Goal: Task Accomplishment & Management: Use online tool/utility

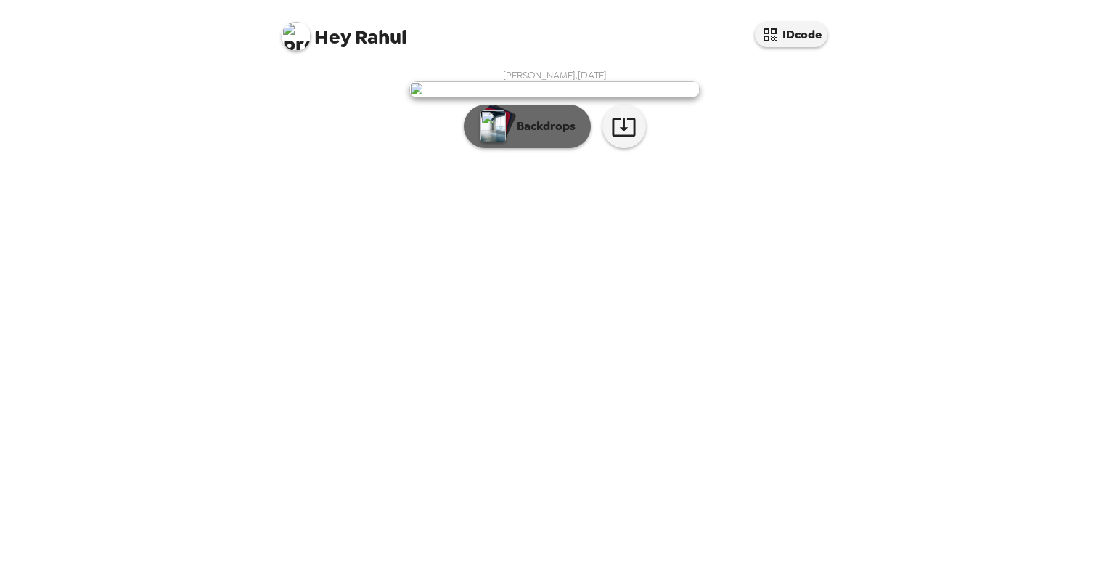
click at [543, 148] on button "Backdrops" at bounding box center [527, 127] width 127 height 44
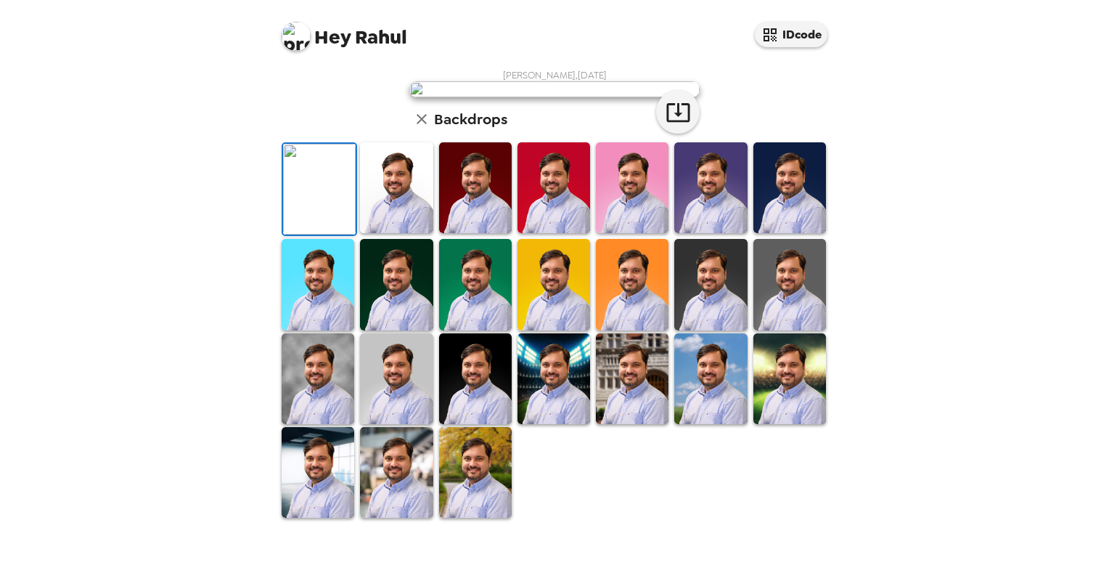
click at [388, 233] on img at bounding box center [396, 187] width 73 height 91
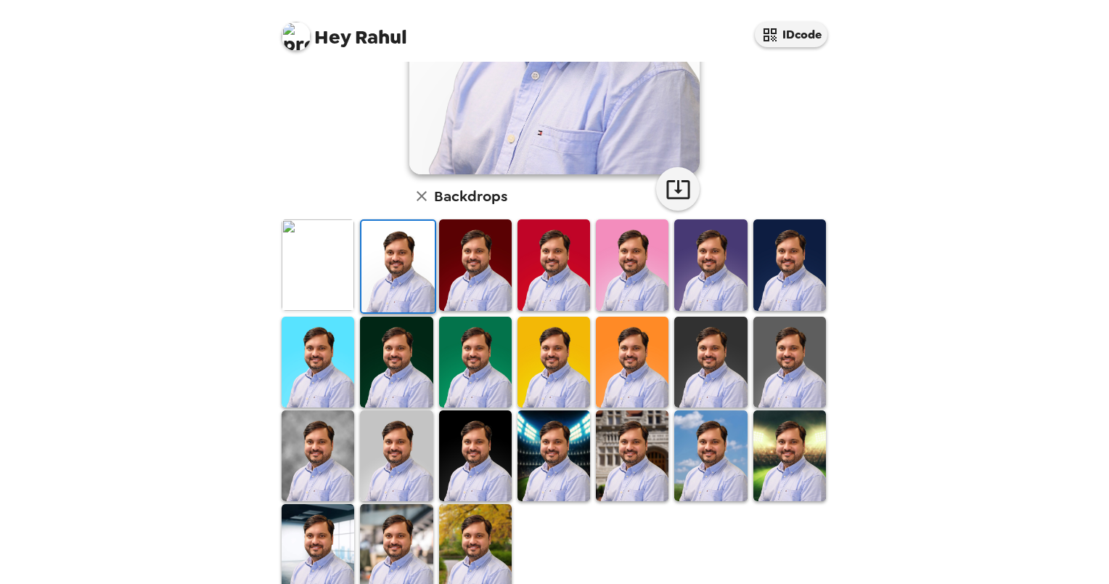
scroll to position [269, 0]
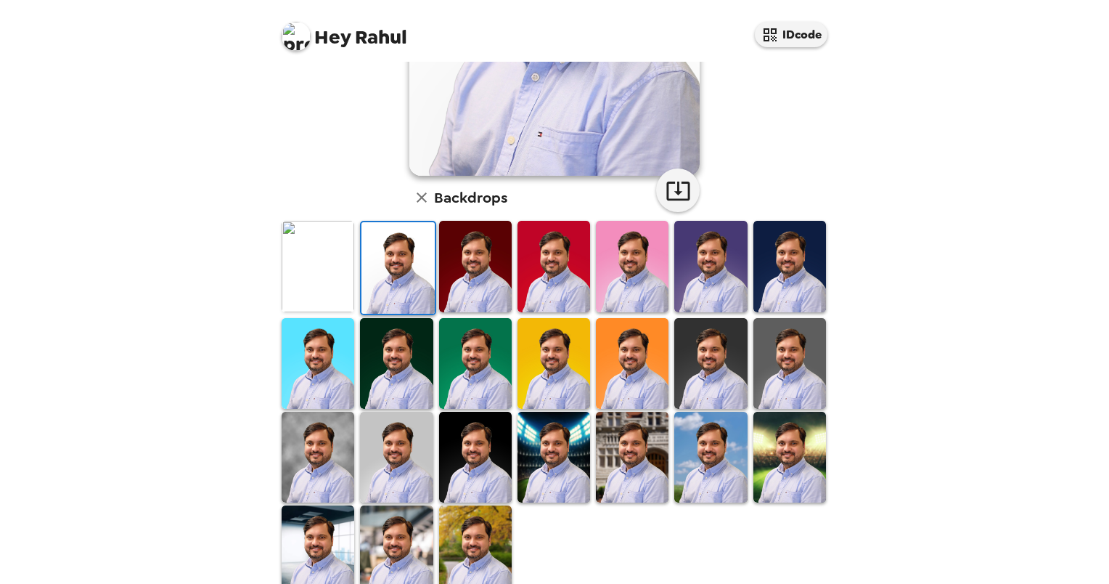
click at [387, 451] on img at bounding box center [396, 457] width 73 height 91
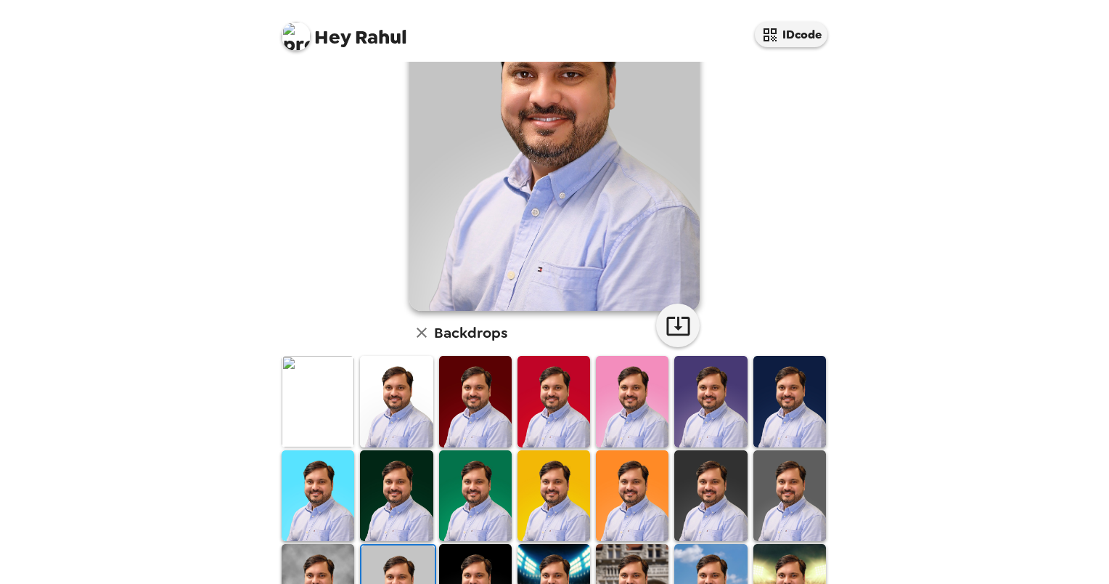
scroll to position [261, 0]
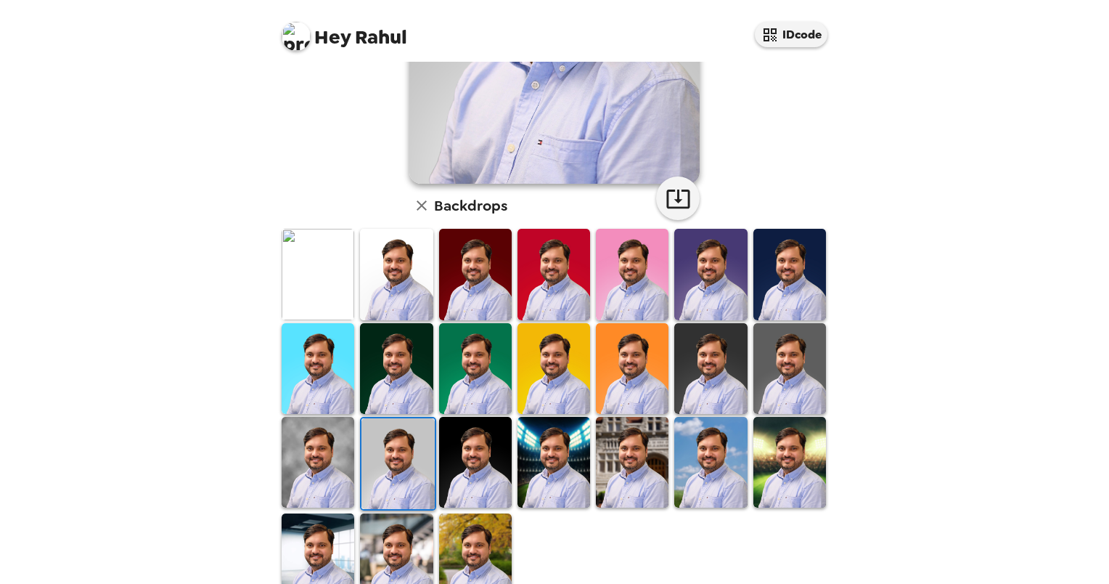
click at [327, 474] on img at bounding box center [318, 462] width 73 height 91
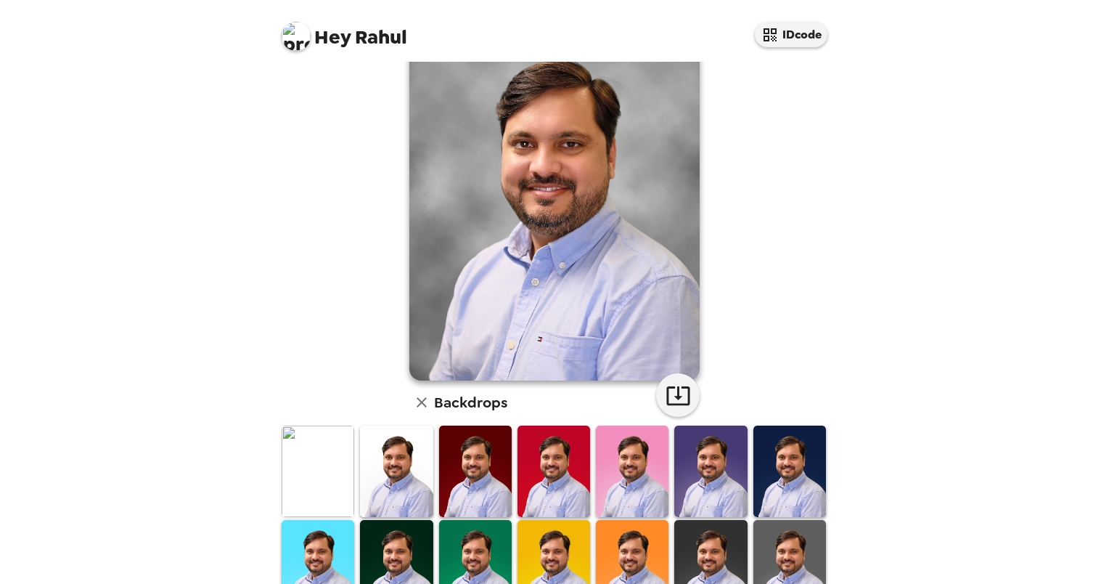
scroll to position [63, 0]
click at [316, 464] on img at bounding box center [318, 471] width 73 height 91
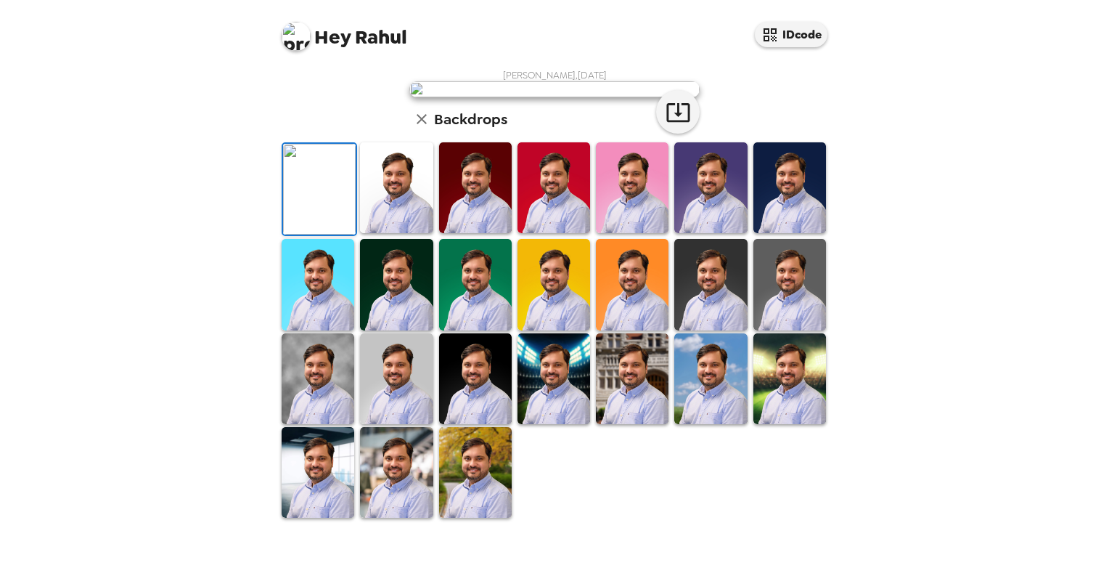
scroll to position [290, 0]
click at [375, 518] on img at bounding box center [396, 472] width 73 height 91
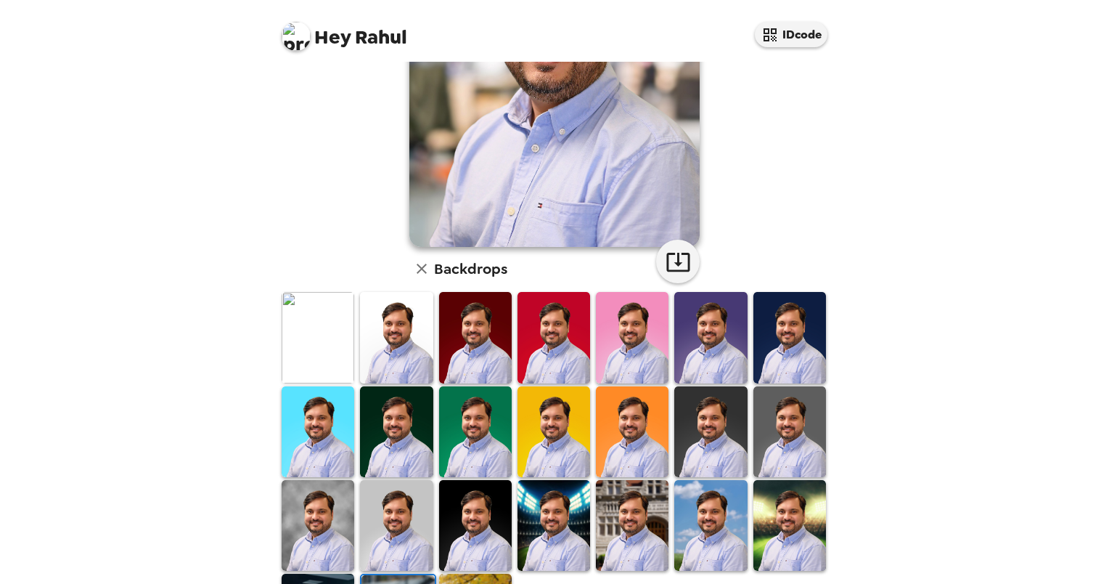
scroll to position [199, 0]
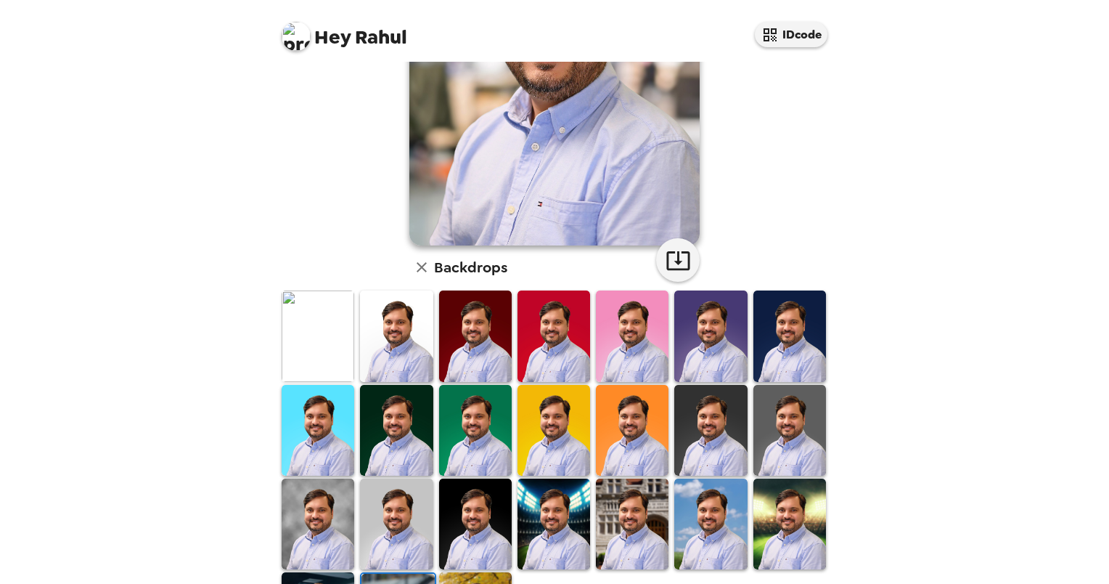
click at [390, 436] on img at bounding box center [396, 430] width 73 height 91
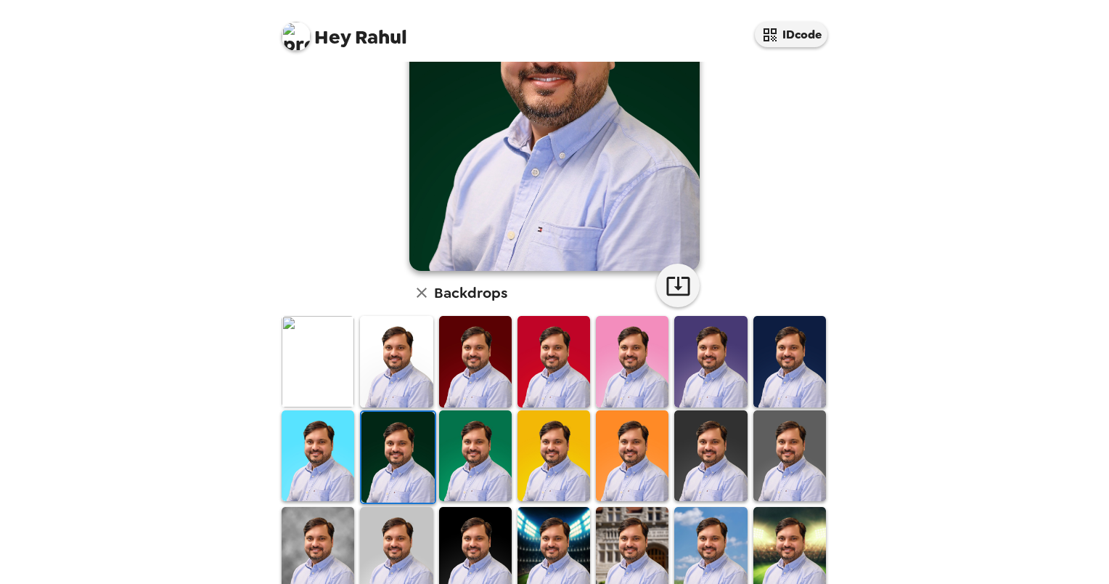
scroll to position [285, 0]
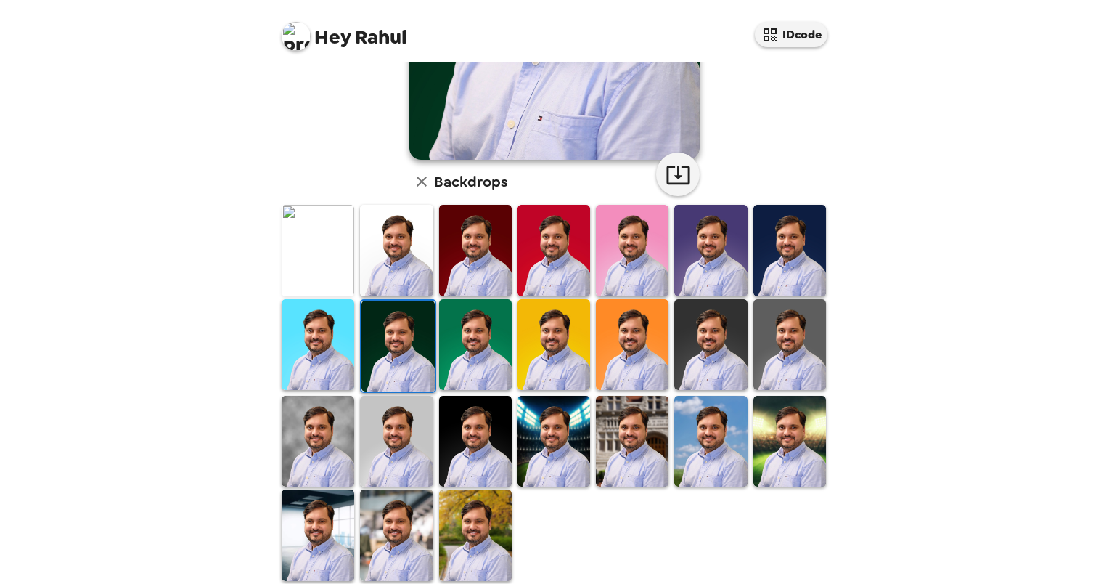
click at [328, 261] on img at bounding box center [318, 250] width 73 height 91
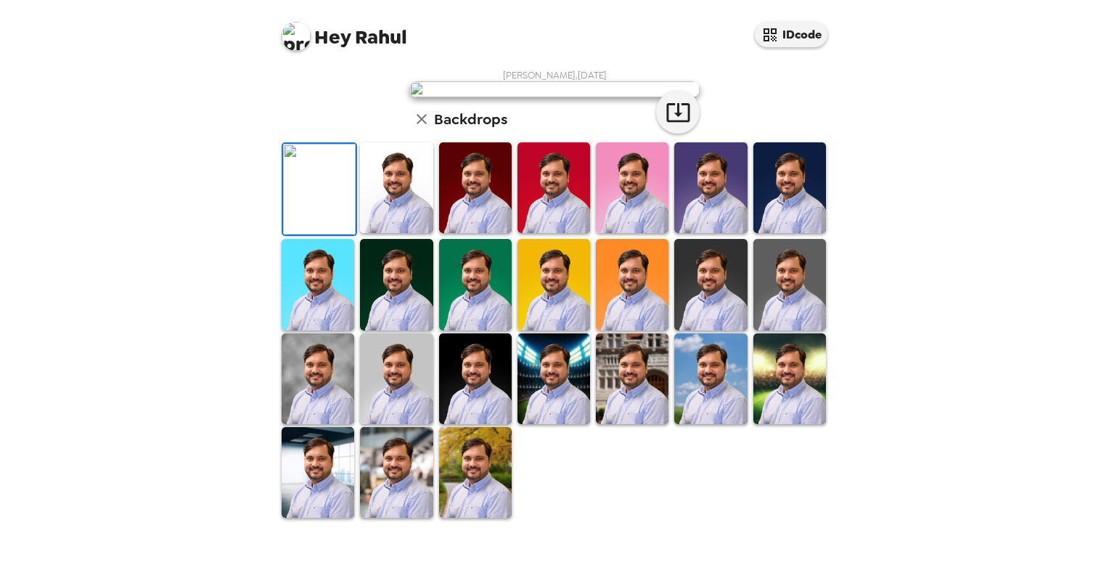
scroll to position [296, 0]
click at [308, 401] on img at bounding box center [318, 378] width 73 height 91
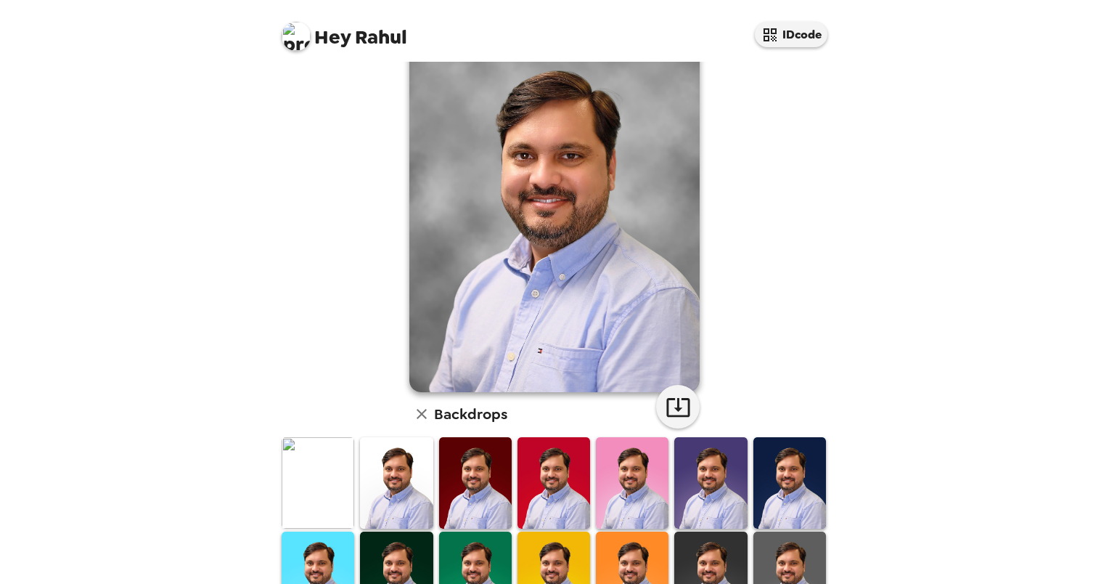
scroll to position [52, 0]
click at [595, 157] on img at bounding box center [554, 211] width 290 height 363
click at [905, 271] on div "Hey Rahul IDcode Rahul Anasane , 09-19-2025 Backdrops" at bounding box center [554, 292] width 1109 height 584
click at [338, 497] on img at bounding box center [318, 483] width 73 height 91
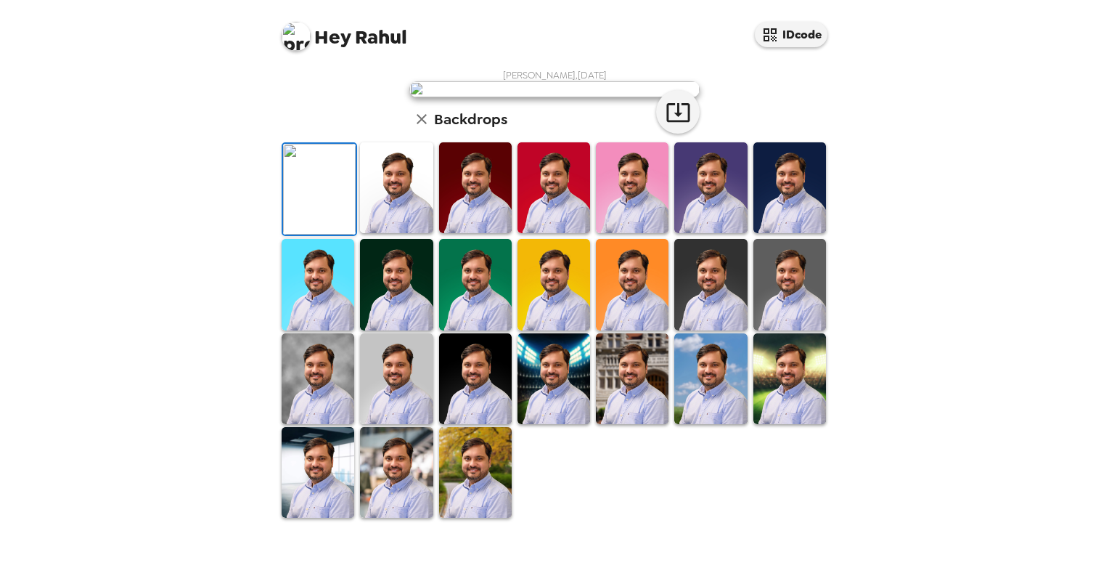
scroll to position [296, 0]
click at [322, 419] on img at bounding box center [318, 378] width 73 height 91
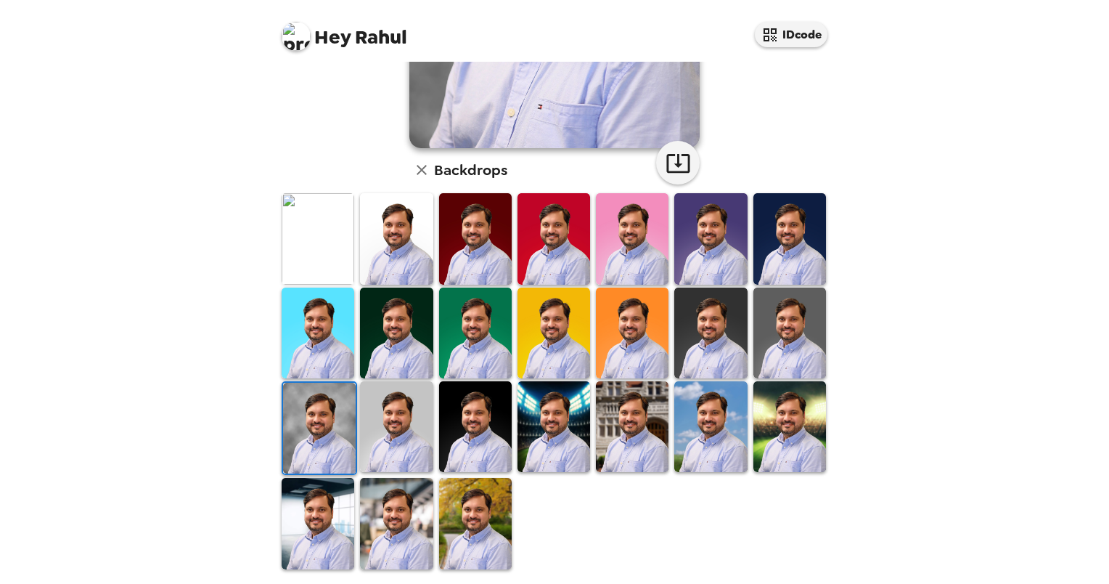
click at [394, 520] on img at bounding box center [396, 523] width 73 height 91
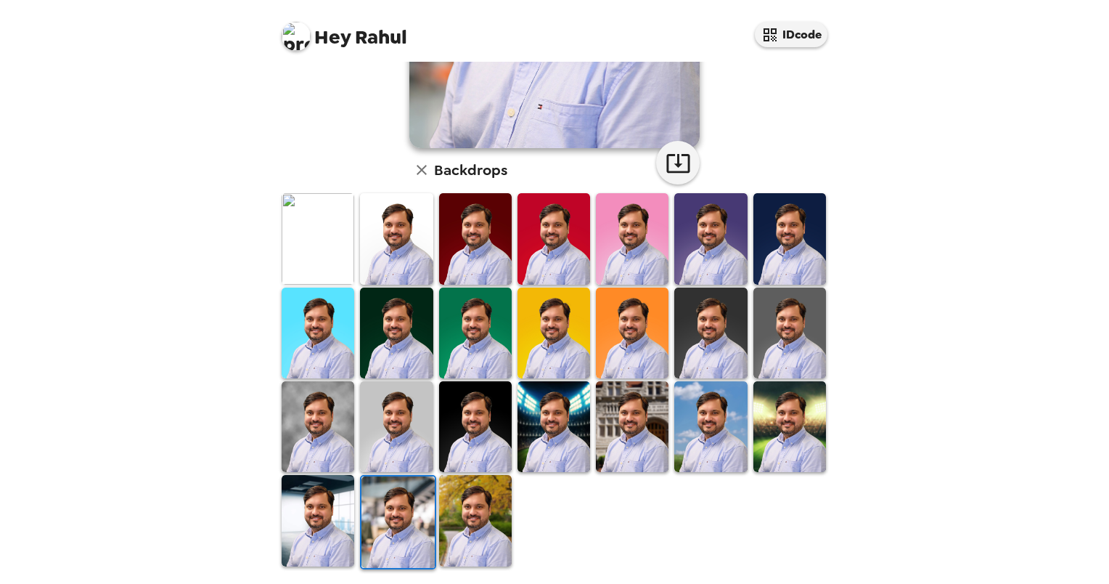
click at [472, 419] on img at bounding box center [475, 426] width 73 height 91
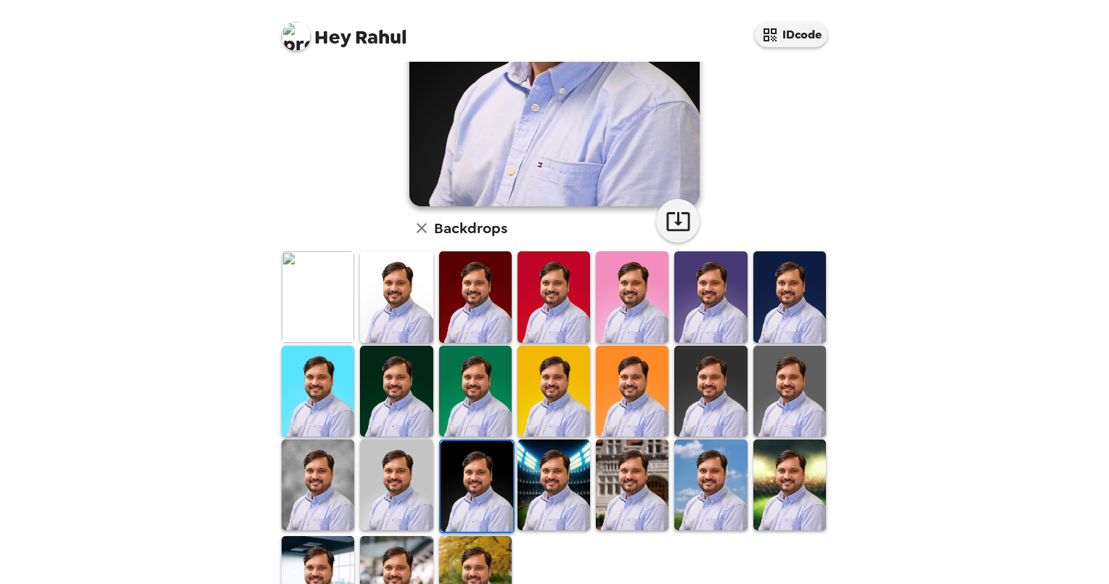
scroll to position [240, 0]
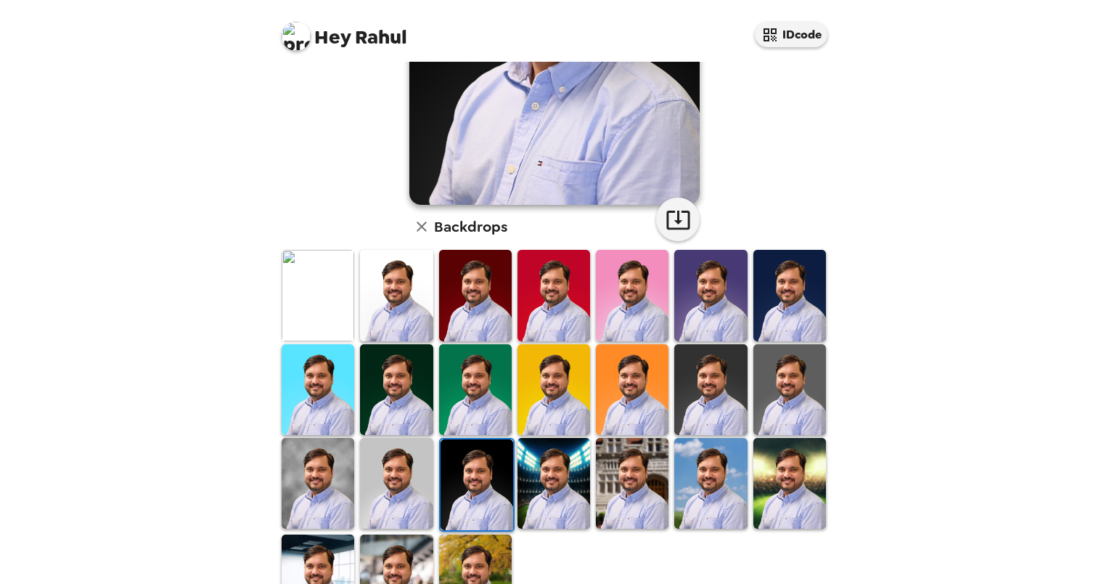
click at [790, 488] on img at bounding box center [789, 483] width 73 height 91
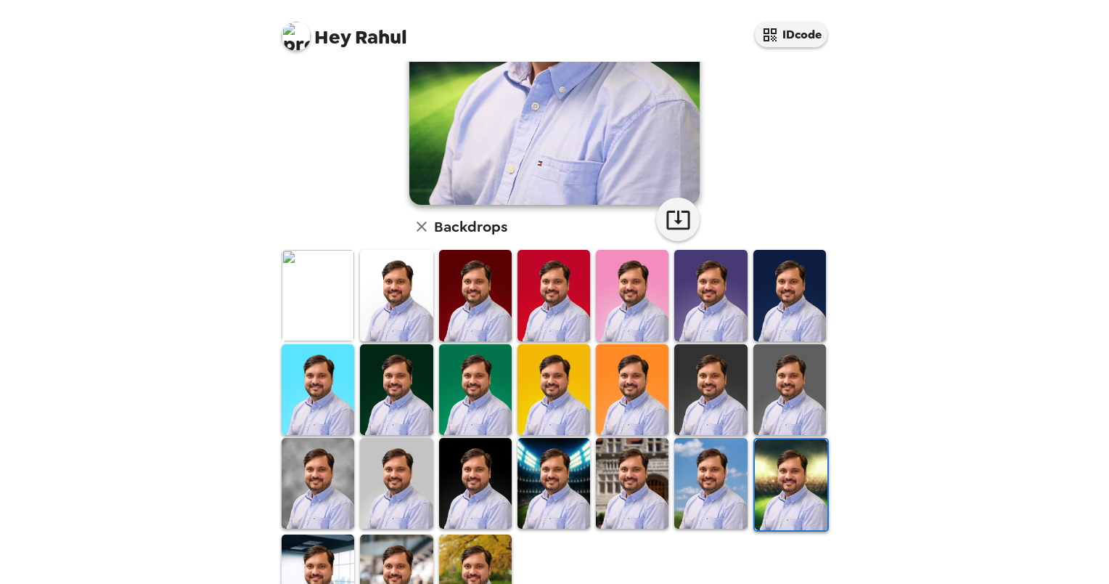
click at [790, 488] on img at bounding box center [791, 484] width 73 height 91
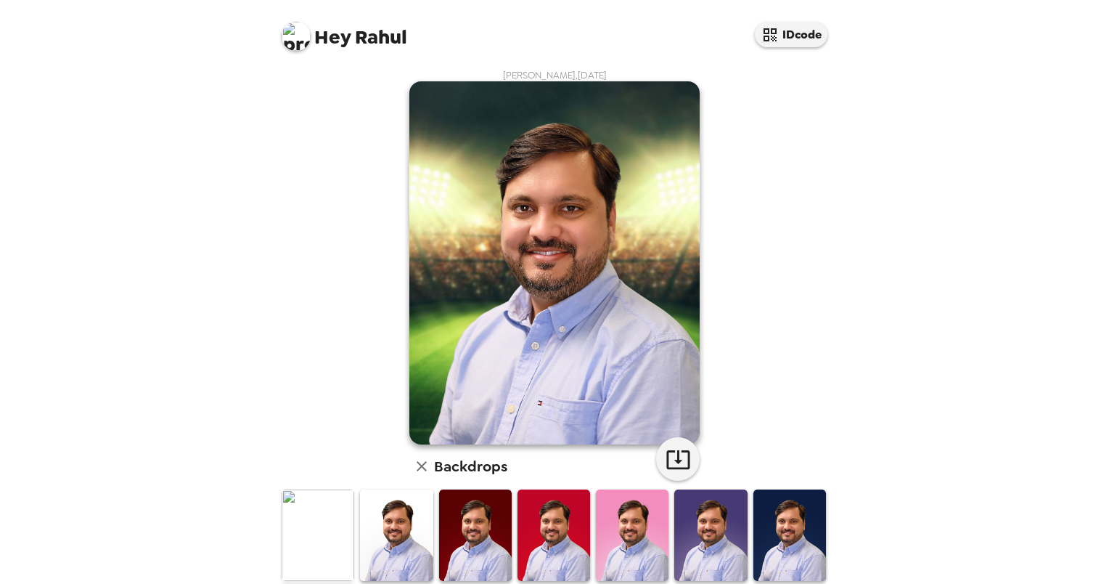
scroll to position [0, 0]
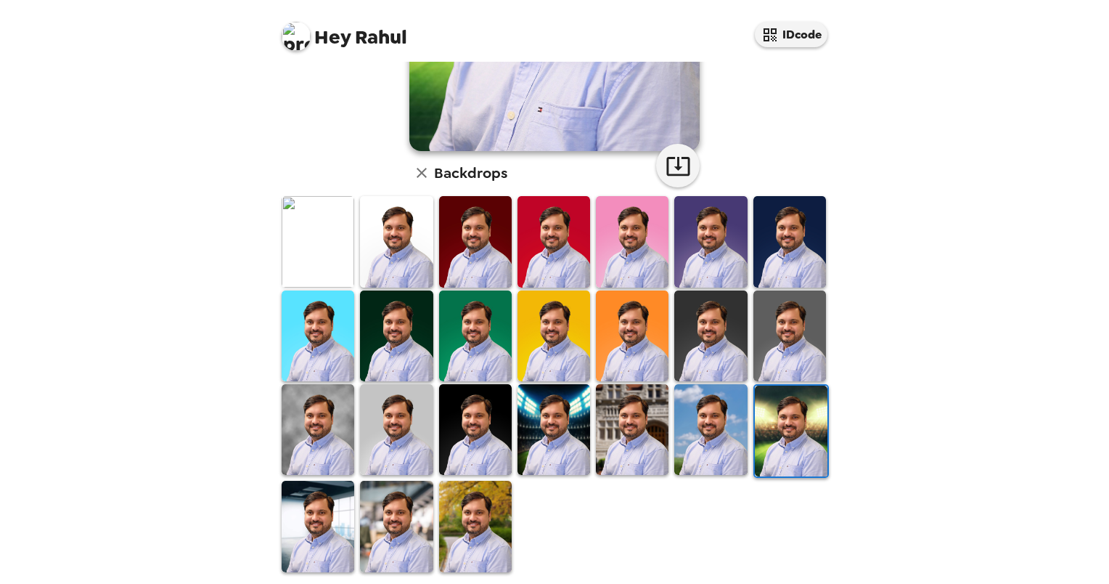
scroll to position [293, 0]
click at [547, 425] on img at bounding box center [554, 429] width 73 height 91
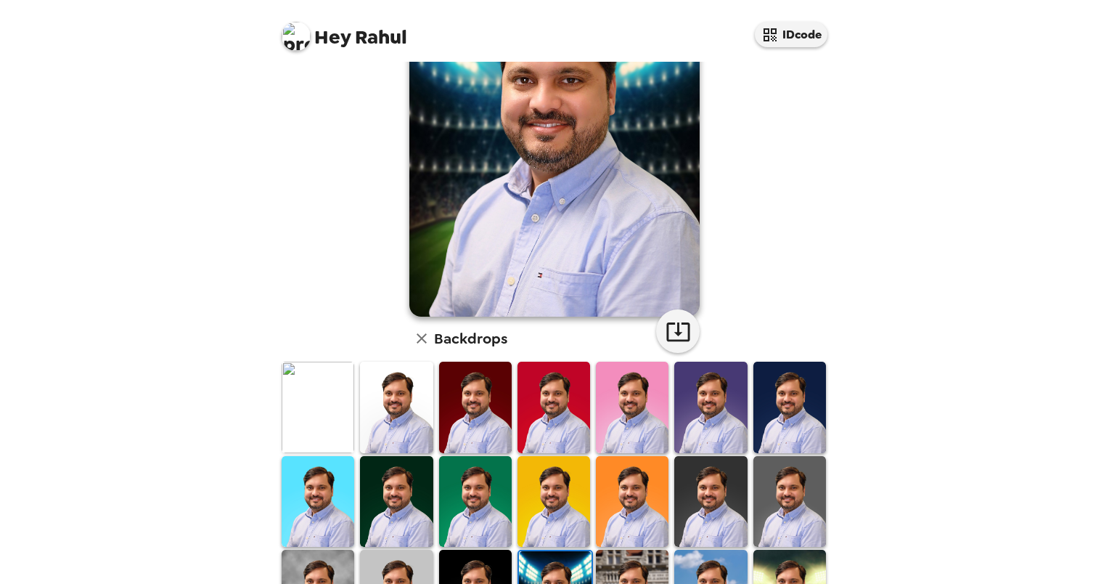
scroll to position [296, 0]
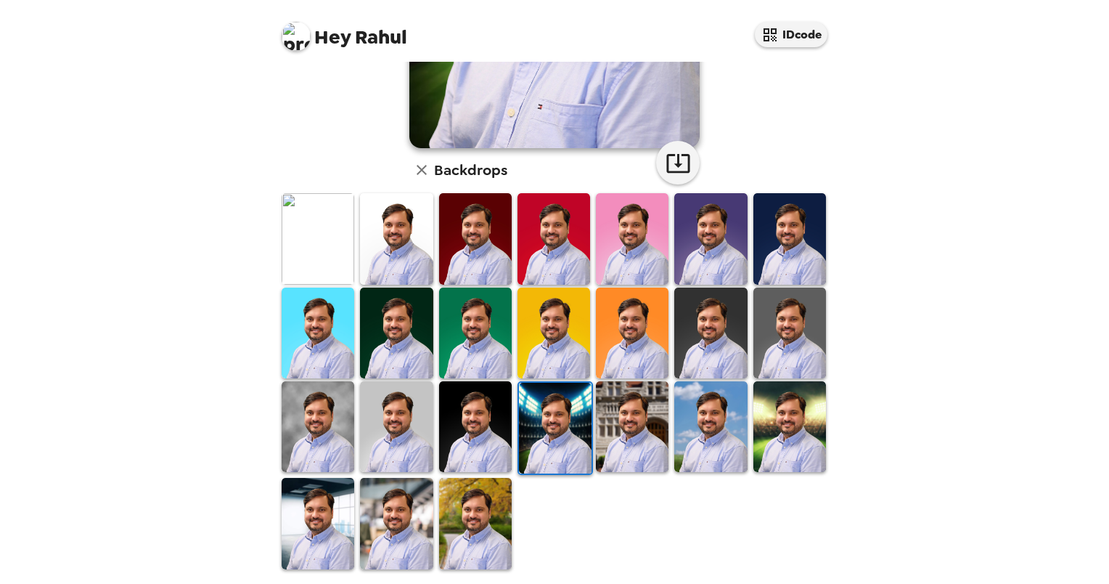
click at [497, 545] on img at bounding box center [475, 523] width 73 height 91
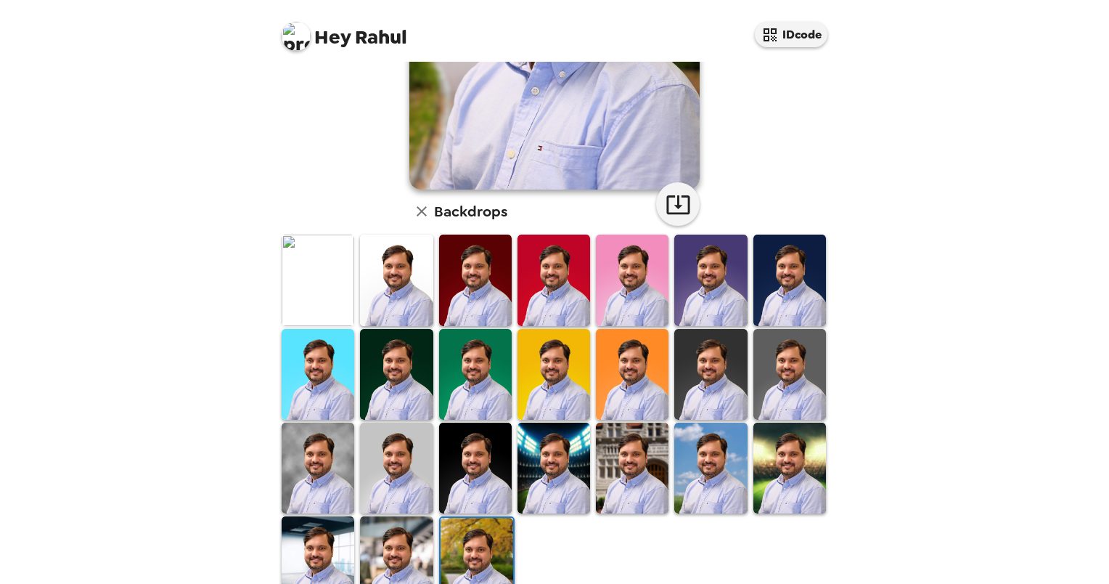
scroll to position [258, 0]
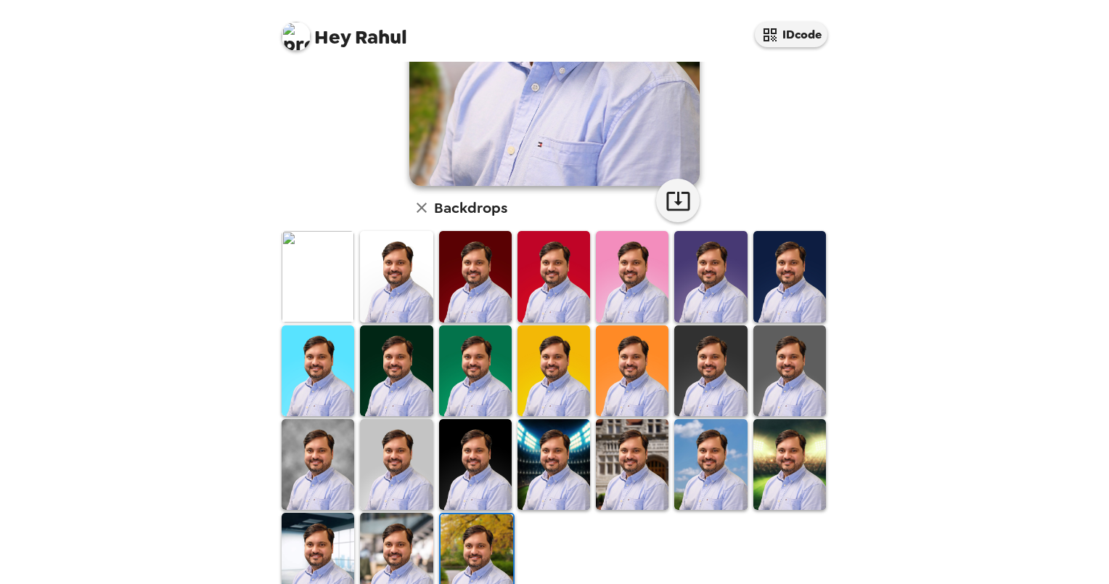
click at [325, 452] on img at bounding box center [318, 464] width 73 height 91
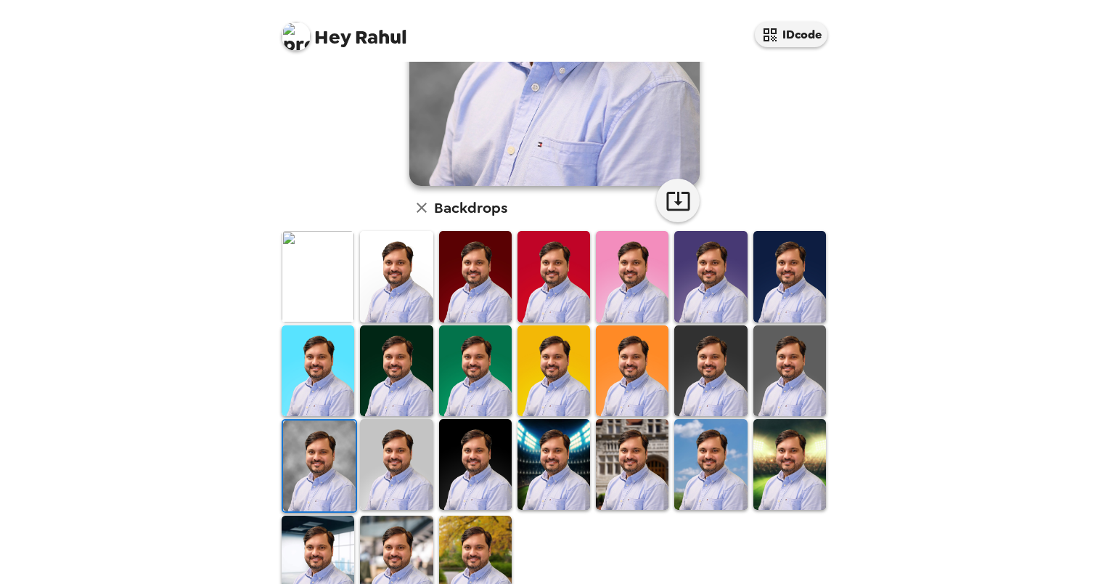
click at [407, 456] on img at bounding box center [396, 464] width 73 height 91
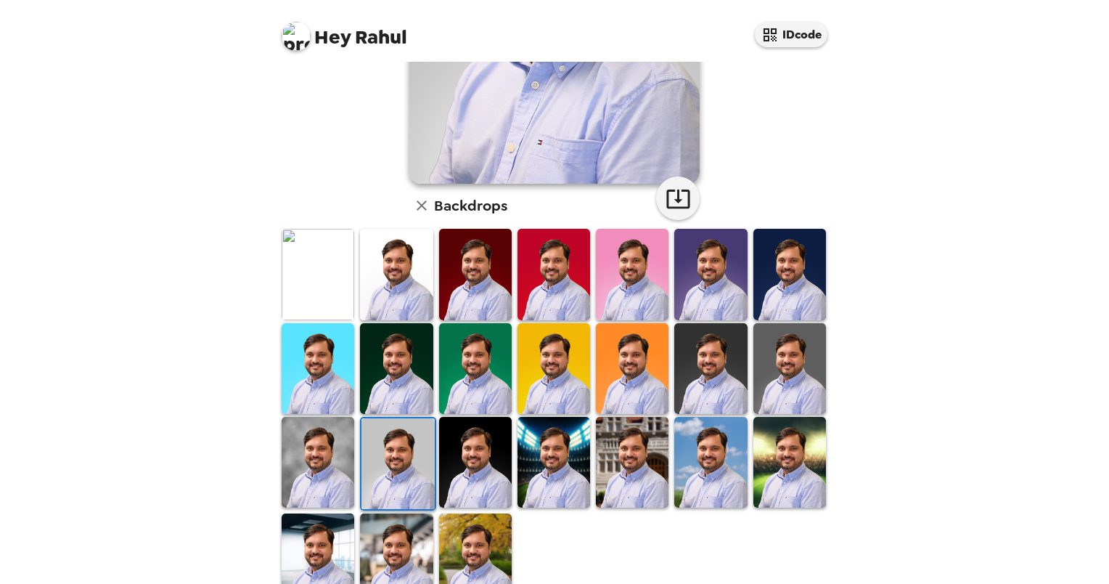
scroll to position [296, 0]
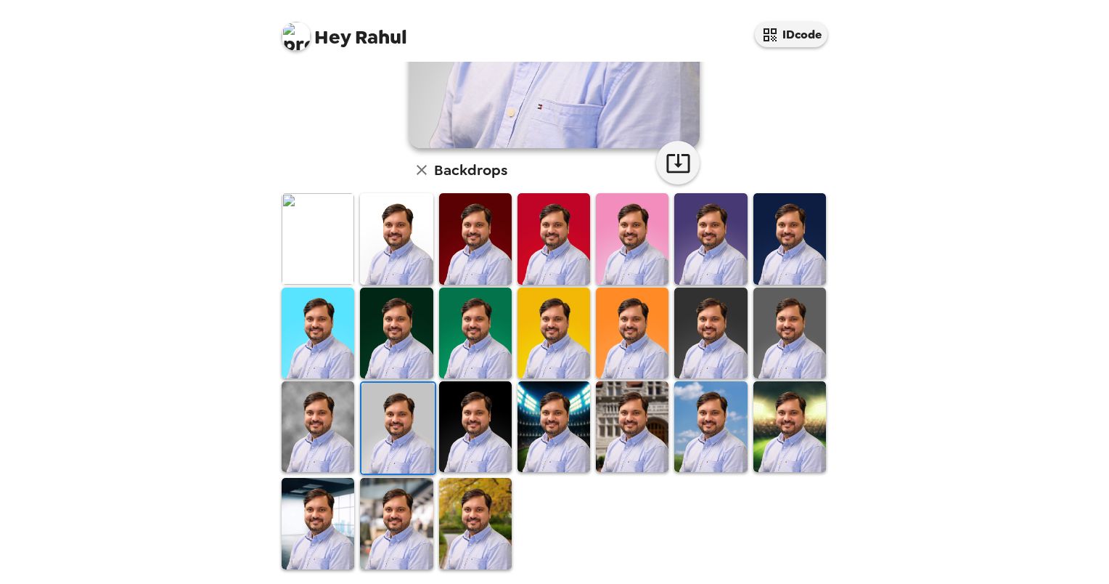
click at [308, 522] on img at bounding box center [318, 523] width 73 height 91
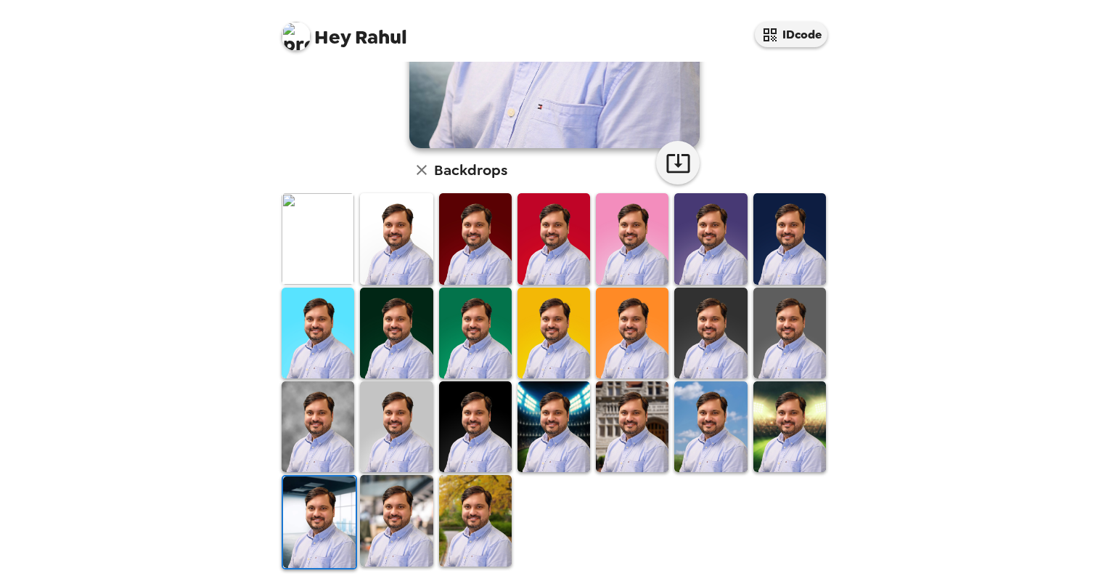
click at [334, 430] on img at bounding box center [318, 426] width 73 height 91
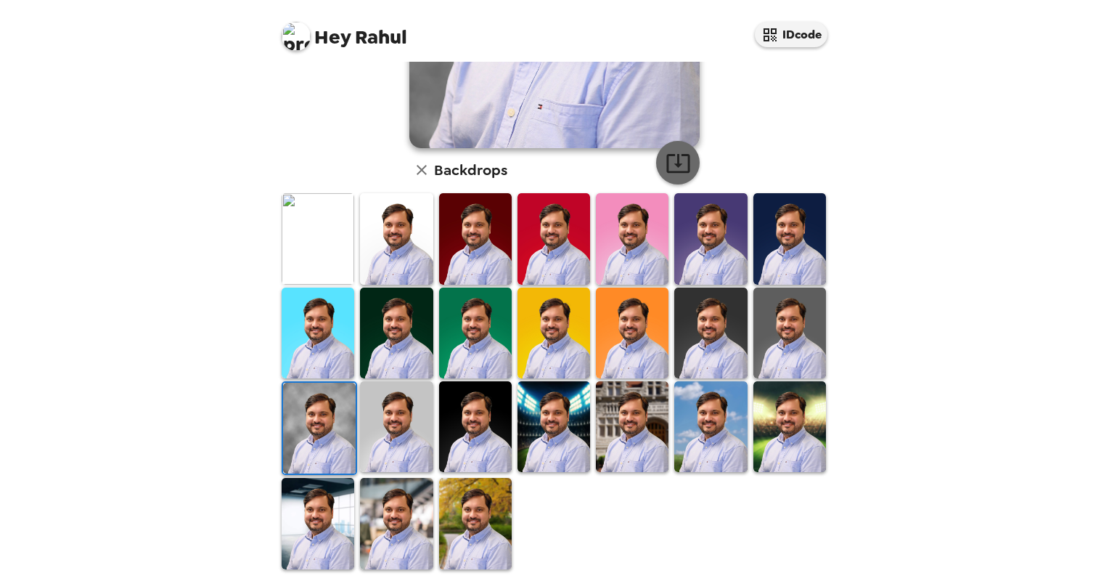
click at [678, 171] on icon "button" at bounding box center [677, 163] width 23 height 19
click at [319, 528] on img at bounding box center [318, 523] width 73 height 91
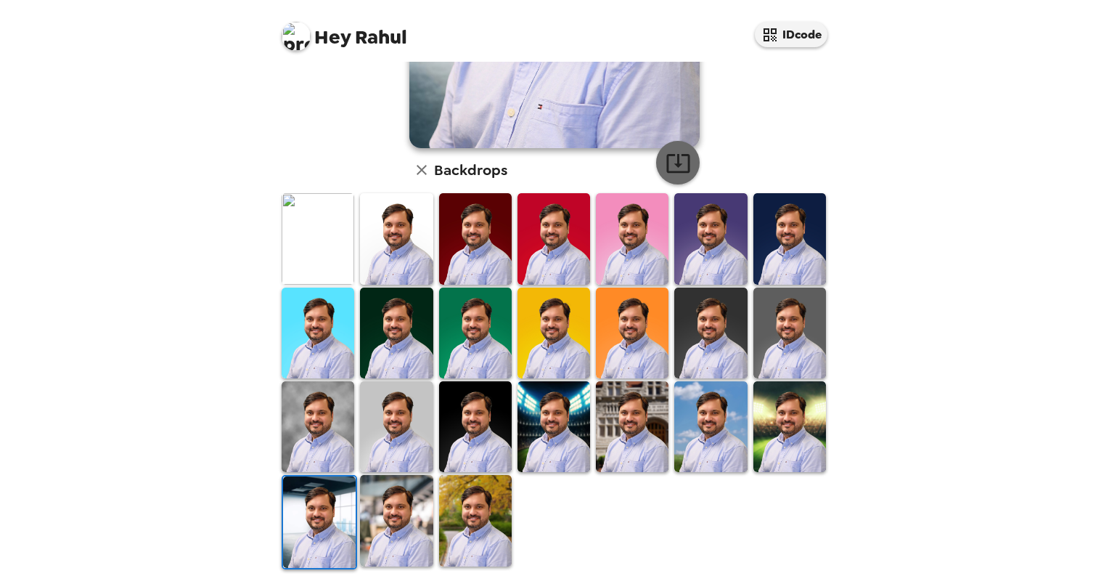
click at [669, 160] on icon "button" at bounding box center [678, 162] width 25 height 25
click at [296, 44] on img at bounding box center [296, 36] width 29 height 29
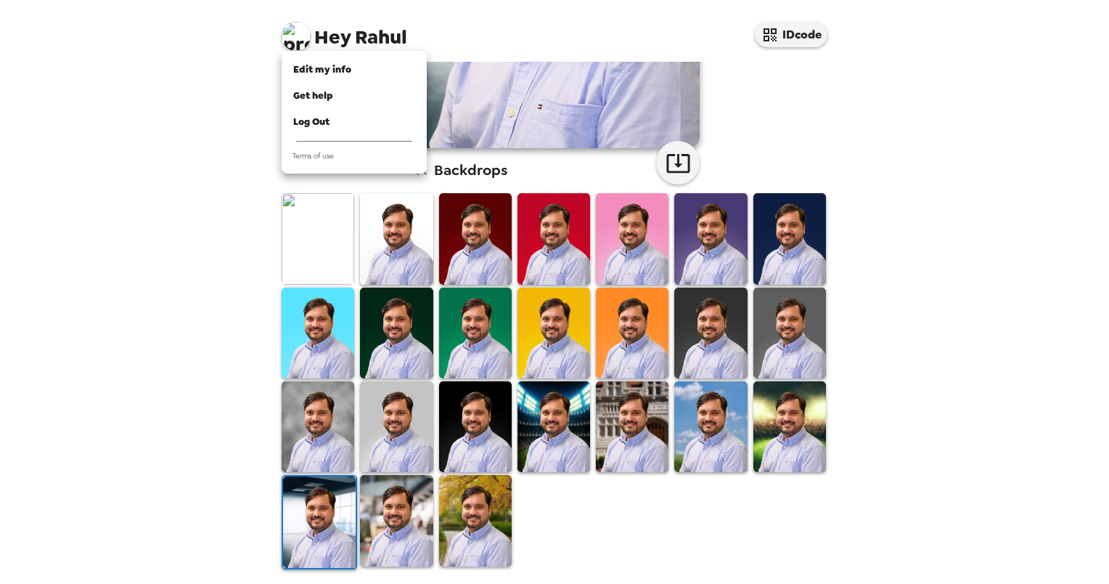
click at [920, 237] on div at bounding box center [554, 292] width 1109 height 584
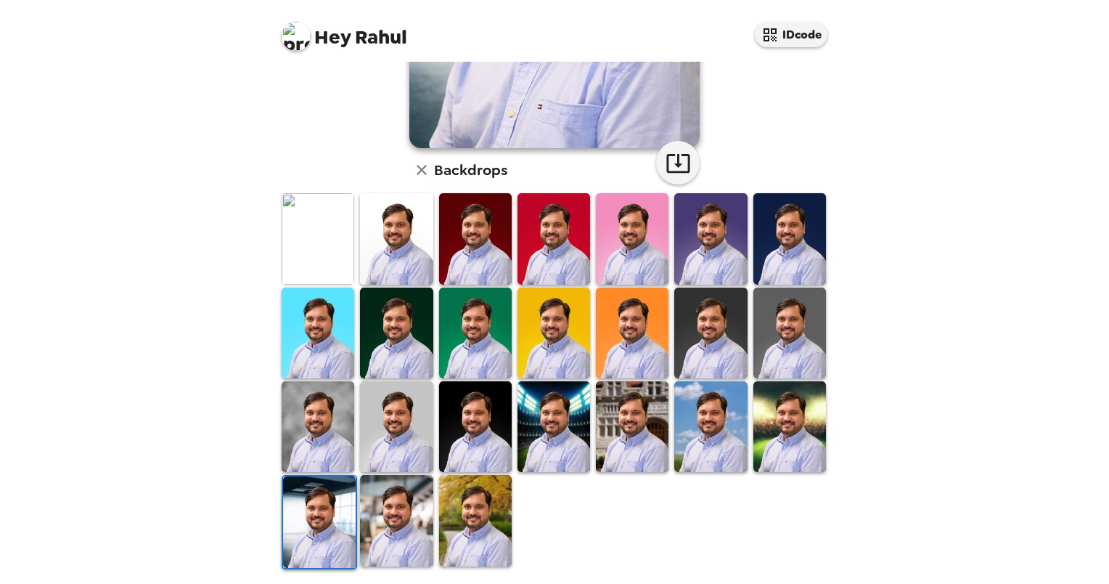
scroll to position [0, 0]
